Goal: Transaction & Acquisition: Purchase product/service

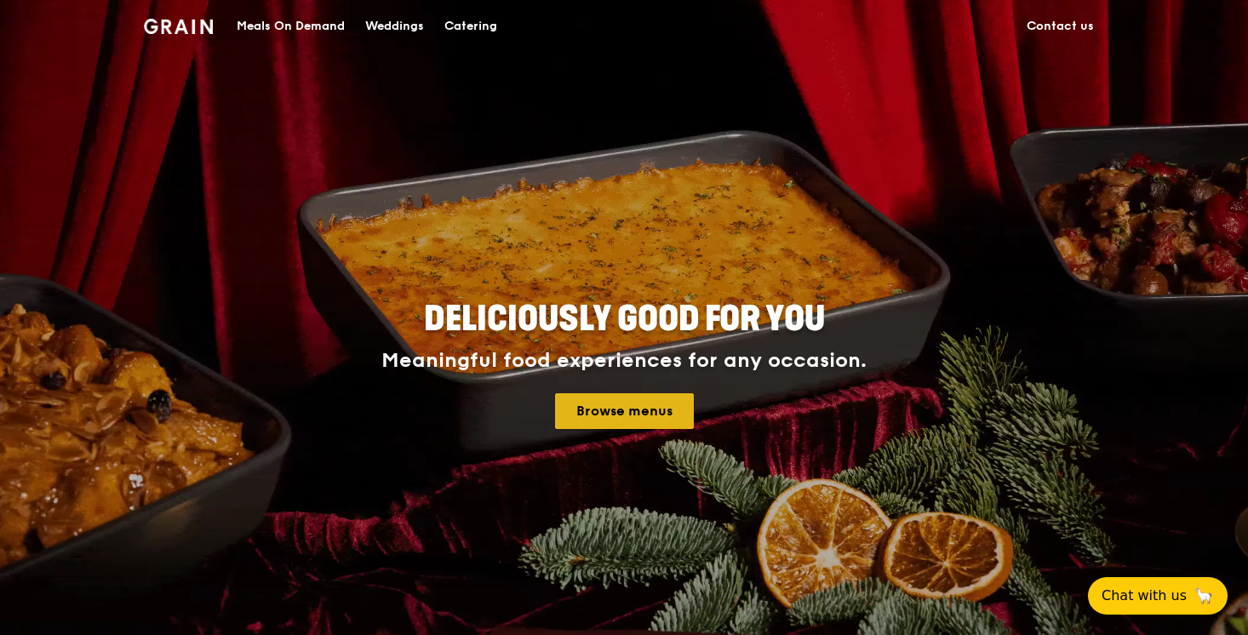
click at [608, 406] on link "Browse menus" at bounding box center [624, 411] width 139 height 36
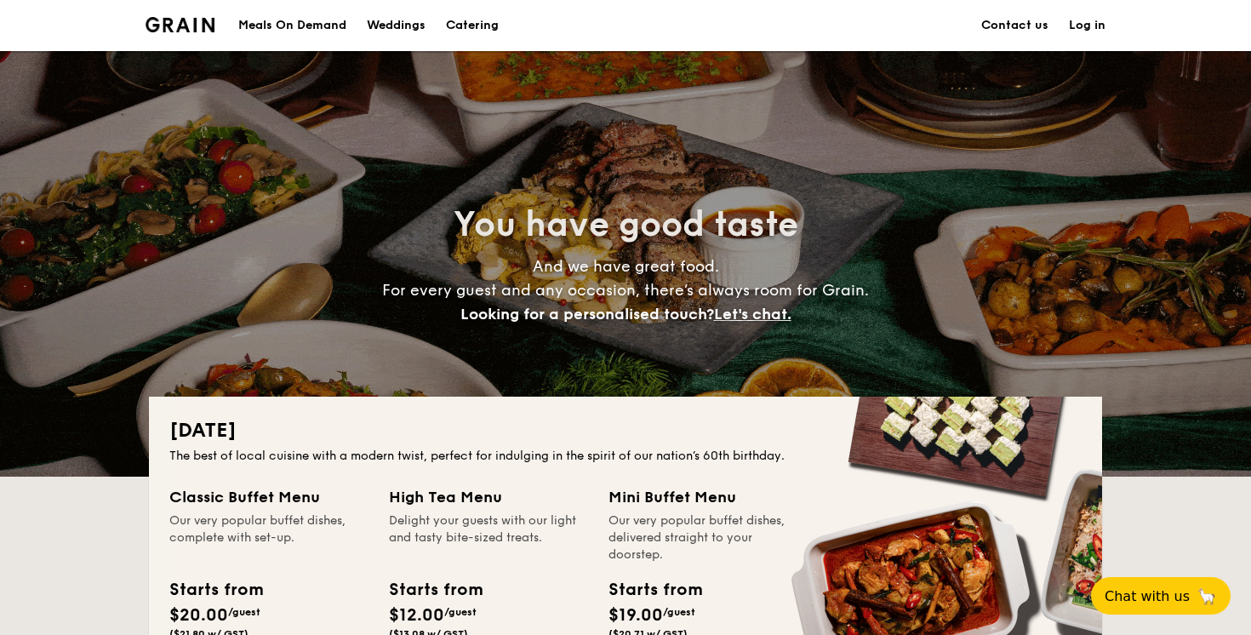
click at [294, 39] on div "Meals On Demand" at bounding box center [292, 25] width 108 height 51
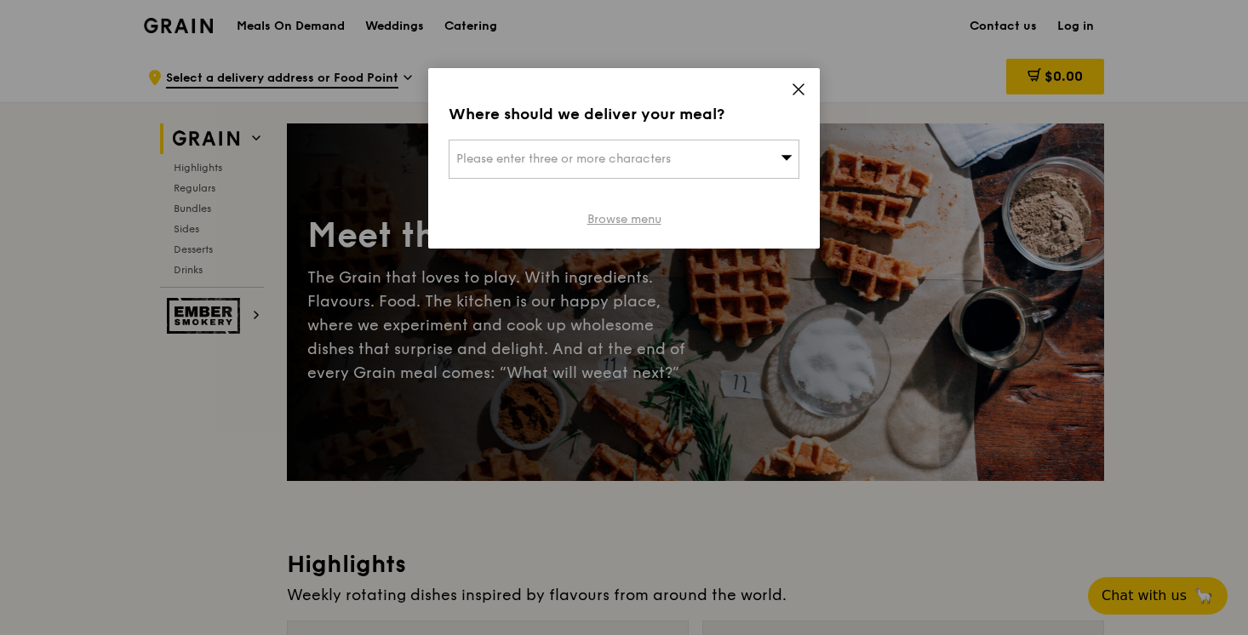
click at [628, 226] on link "Browse menu" at bounding box center [624, 219] width 74 height 17
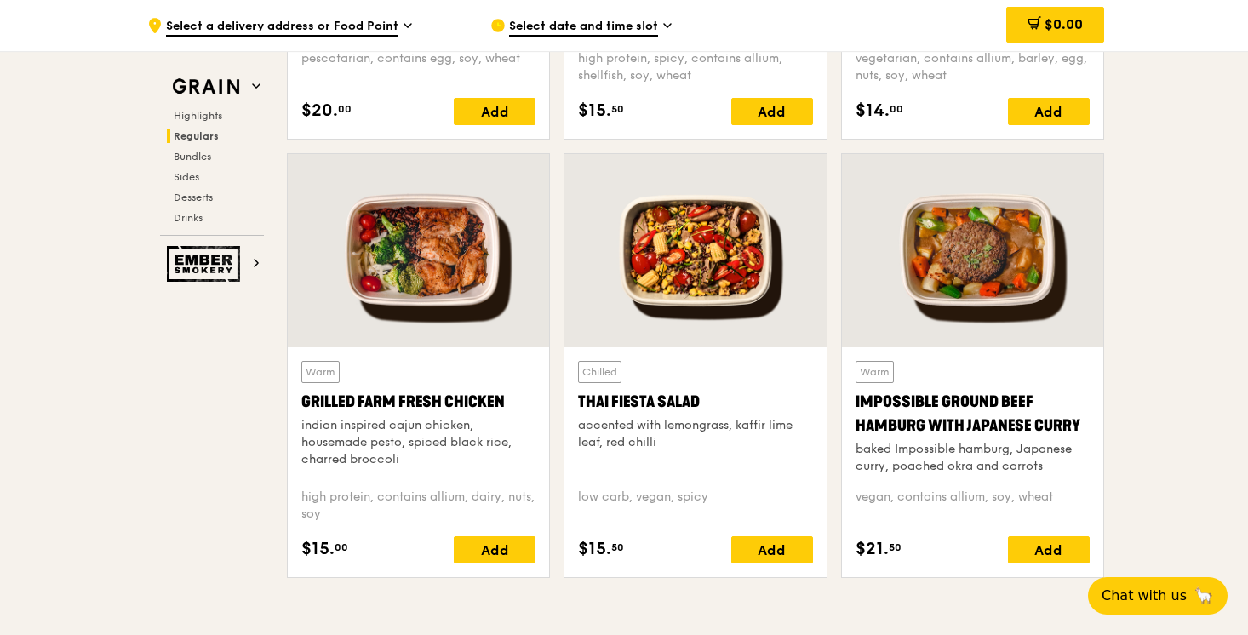
scroll to position [1859, 0]
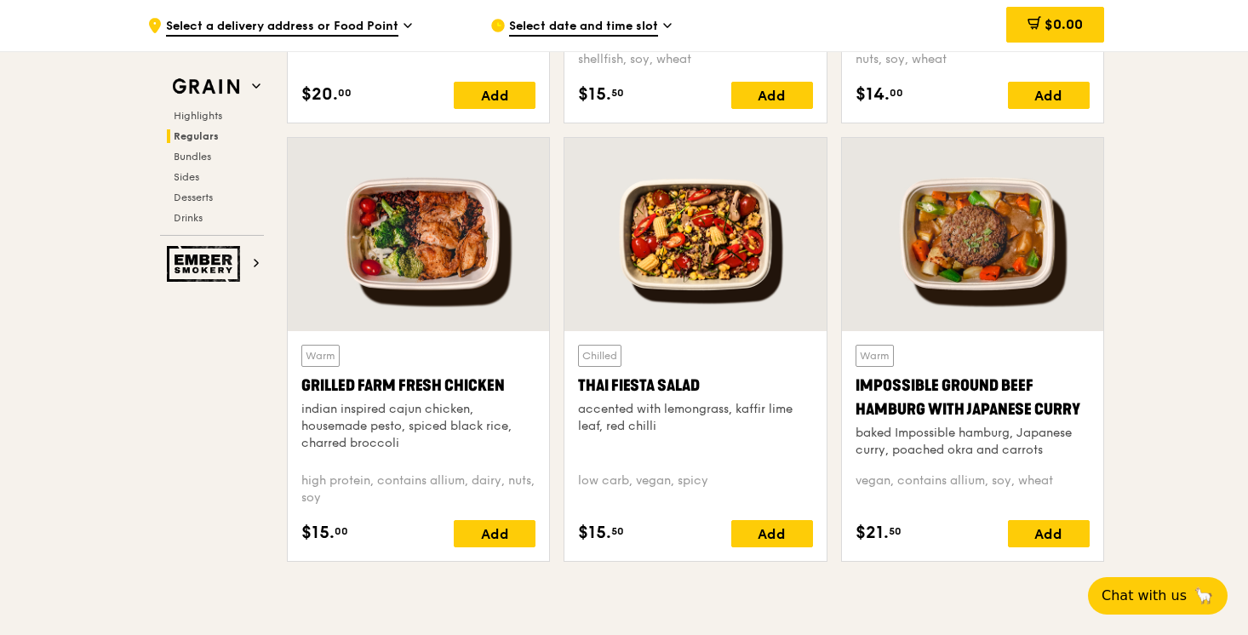
click at [733, 249] on div at bounding box center [694, 234] width 261 height 193
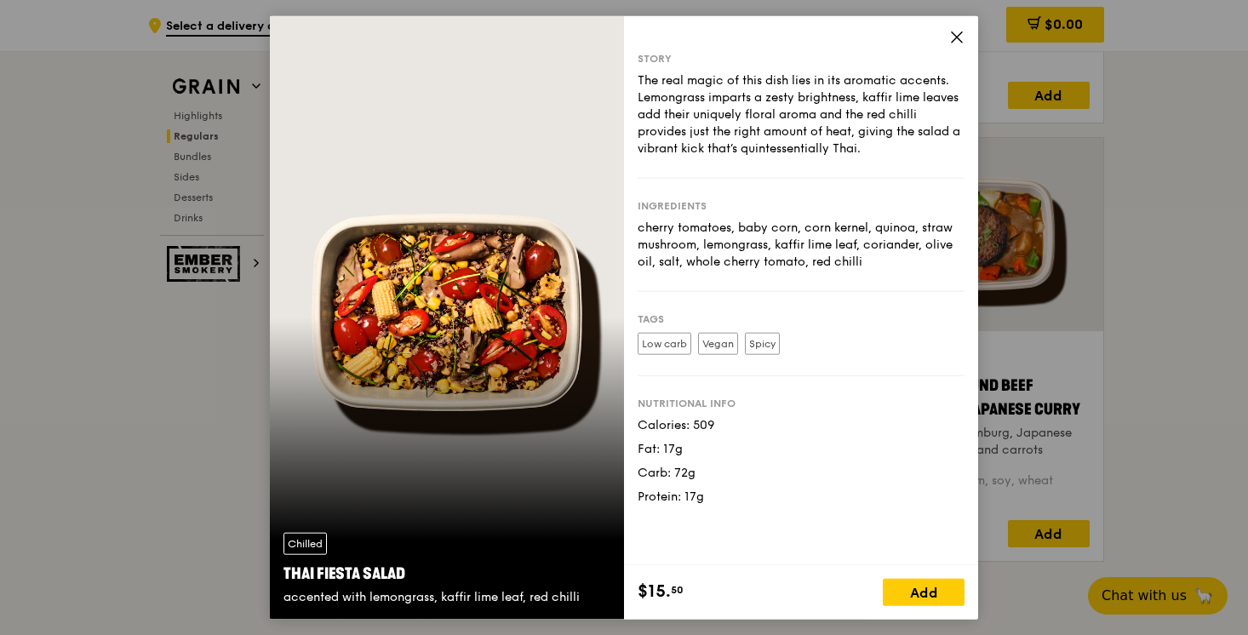
click at [1126, 392] on div "Chilled Thai Fiesta Salad accented with lemongrass, kaffir lime leaf, red chill…" at bounding box center [624, 317] width 1248 height 635
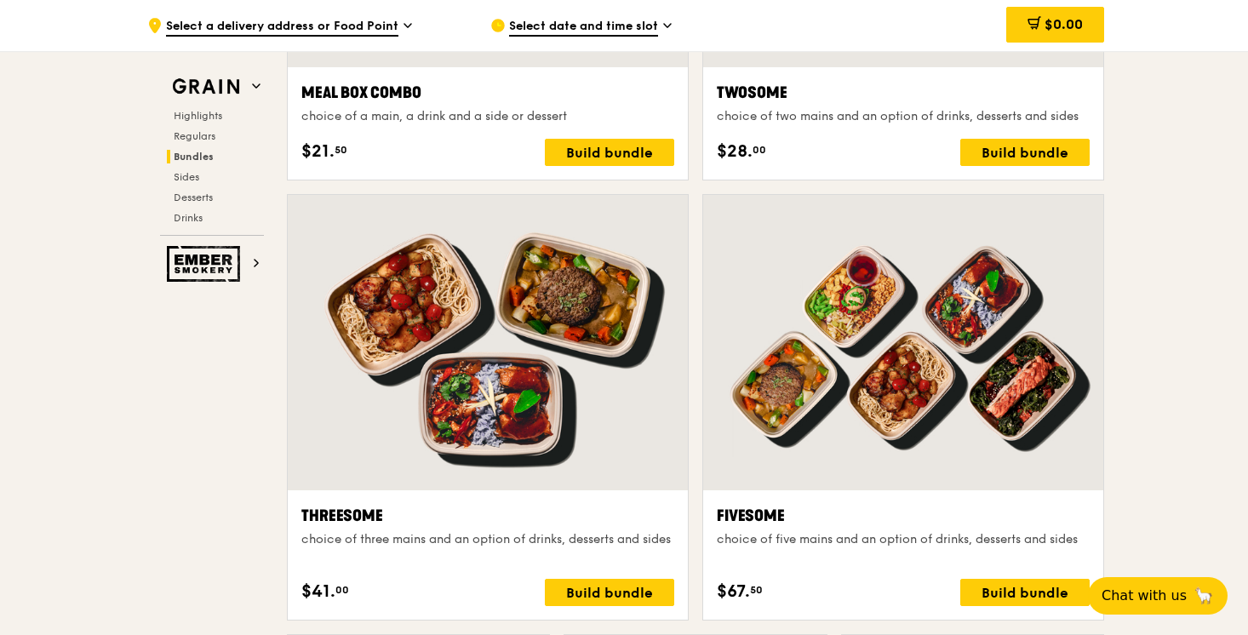
scroll to position [2804, 0]
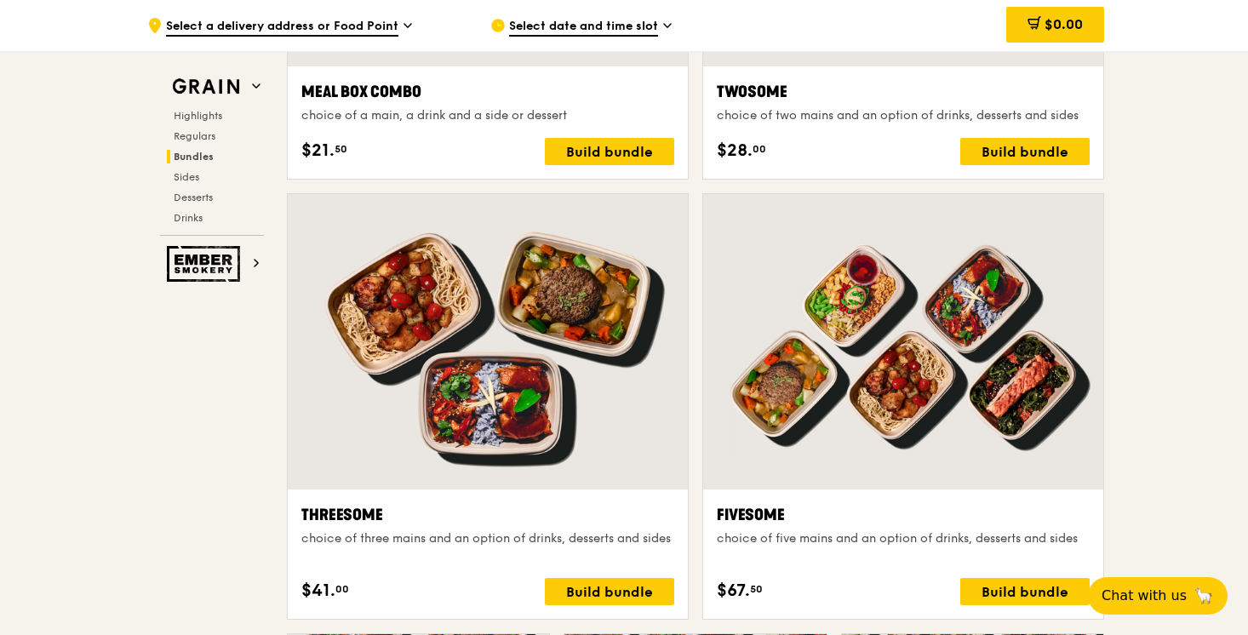
click at [369, 27] on span "Select a delivery address or Food Point" at bounding box center [282, 27] width 232 height 19
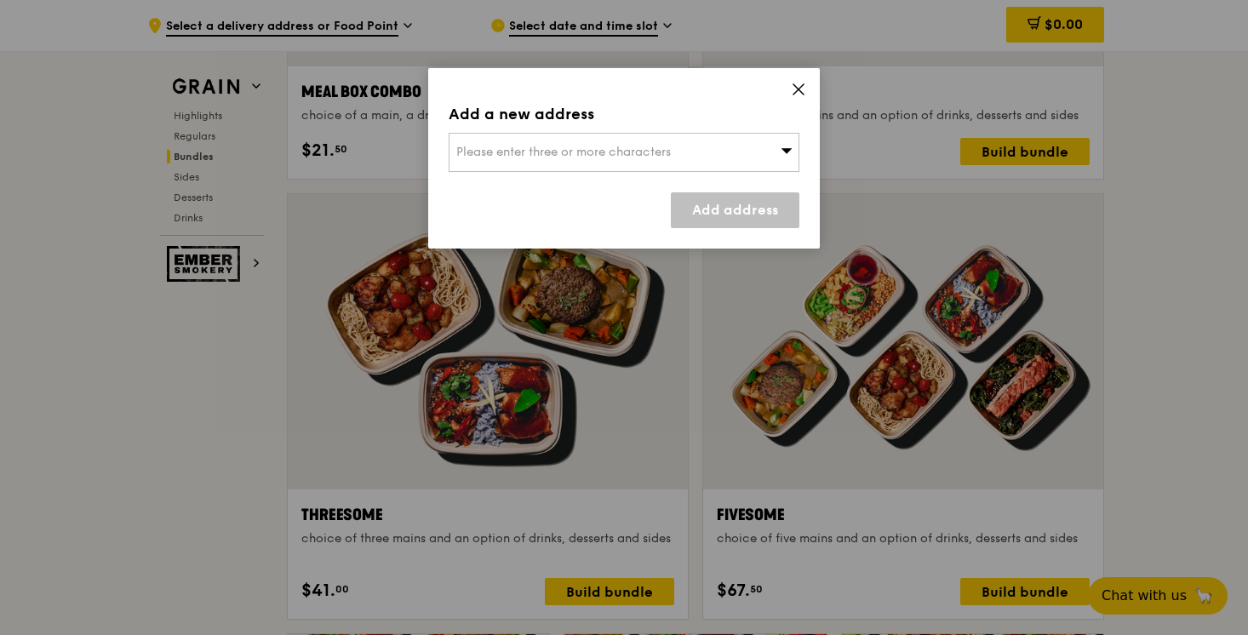
click at [323, 354] on div "Add a new address Please enter three or more characters Add address" at bounding box center [624, 317] width 1248 height 635
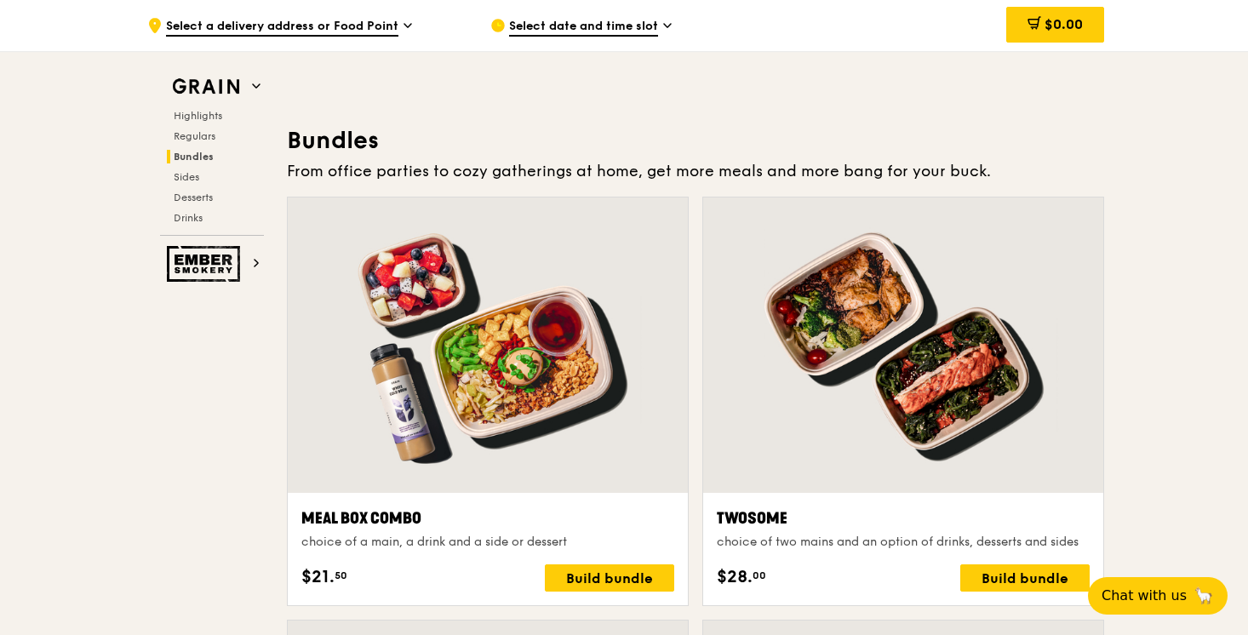
scroll to position [2265, 0]
